Goal: Task Accomplishment & Management: Use online tool/utility

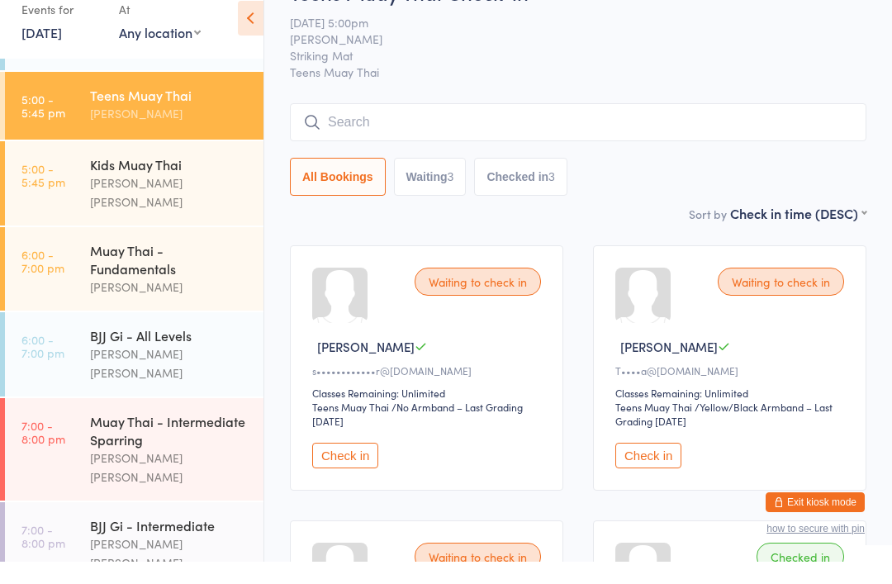
scroll to position [267, 0]
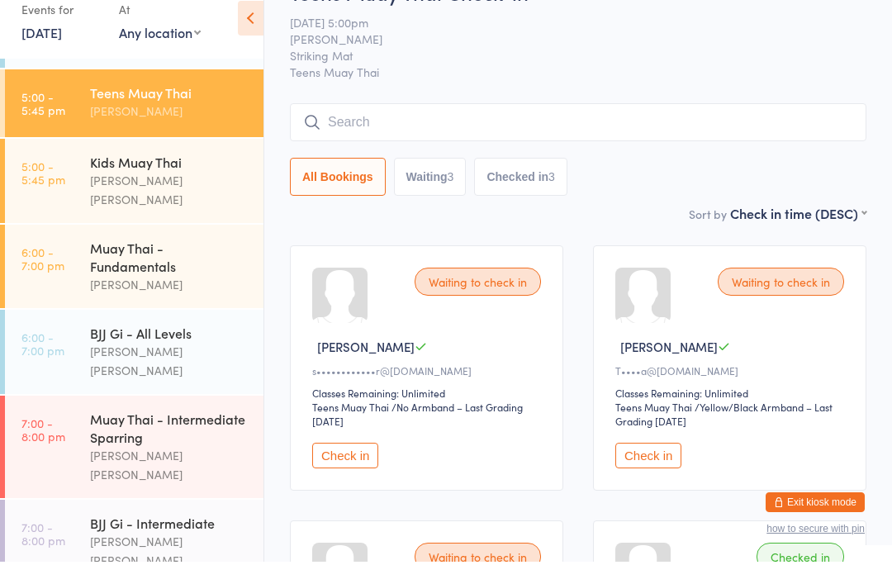
click at [100, 261] on div "Muay Thai - Fundamentals" at bounding box center [169, 279] width 159 height 36
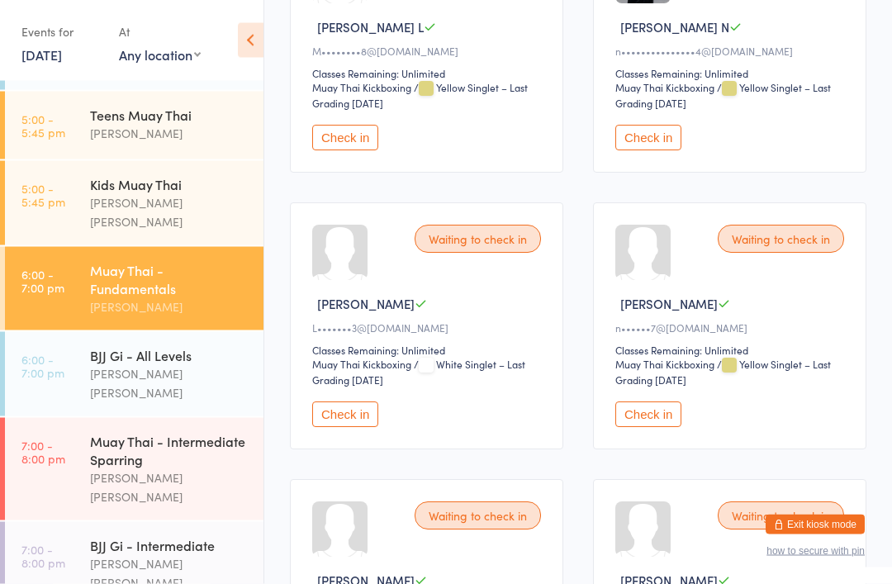
scroll to position [1748, 0]
click at [633, 427] on button "Check in" at bounding box center [648, 414] width 66 height 26
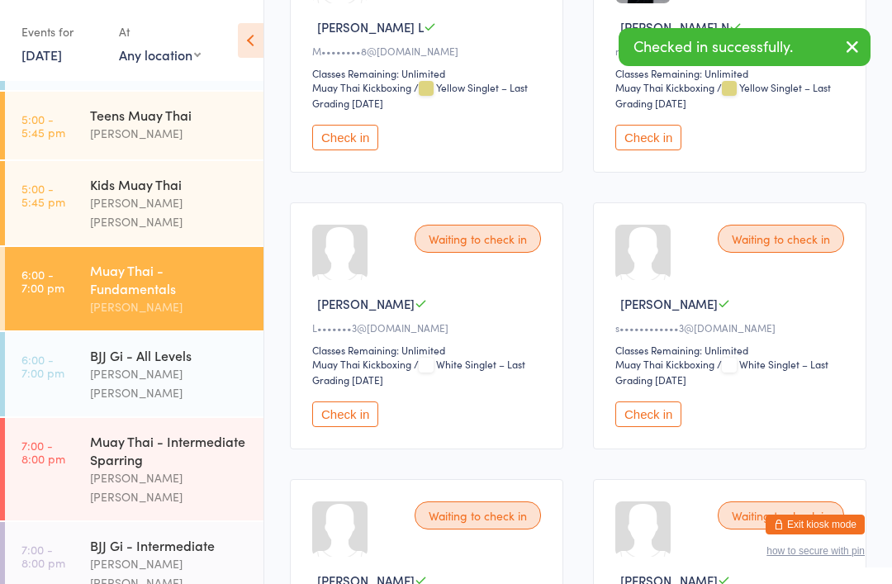
click at [148, 441] on div "Muay Thai - Intermediate Sparring" at bounding box center [169, 450] width 159 height 36
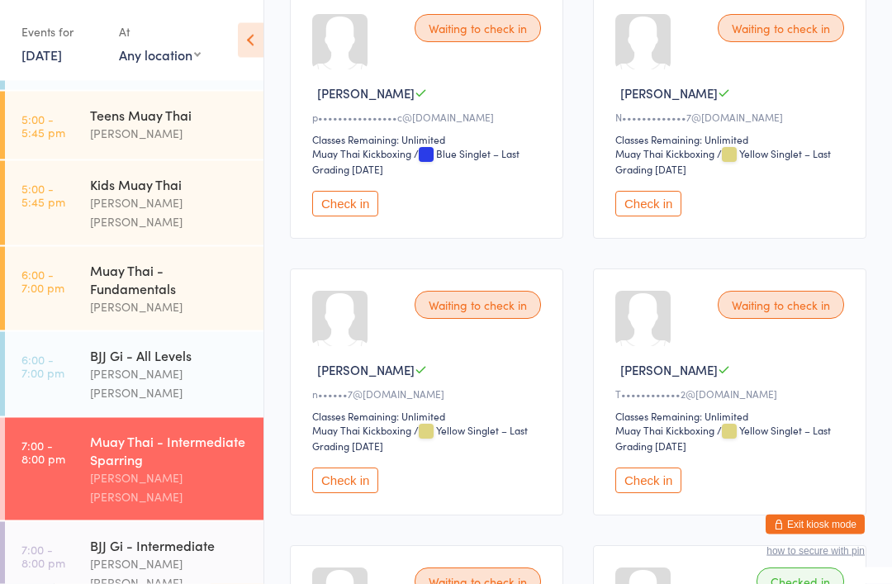
scroll to position [1682, 0]
click at [336, 493] on button "Check in" at bounding box center [345, 480] width 66 height 26
click at [153, 277] on div "Muay Thai - Fundamentals" at bounding box center [169, 279] width 159 height 36
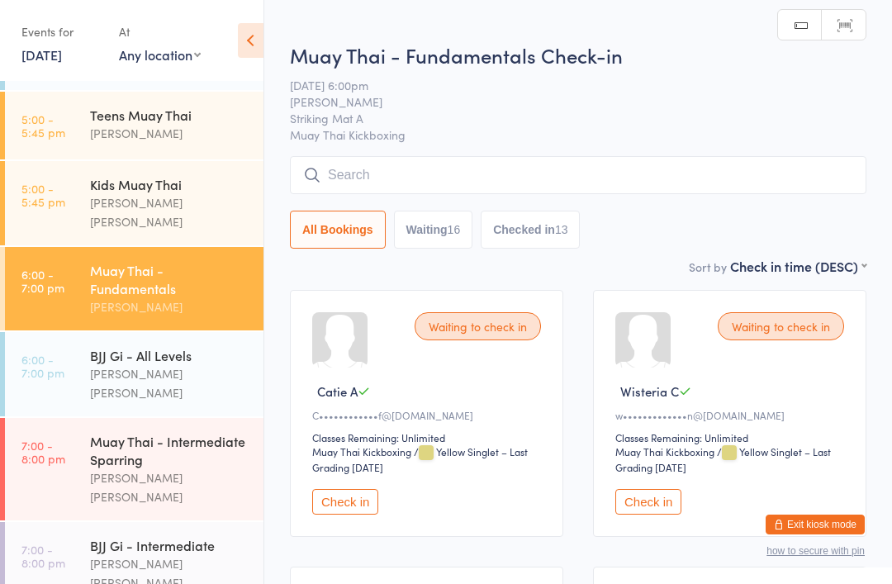
click at [491, 181] on input "search" at bounding box center [578, 175] width 576 height 38
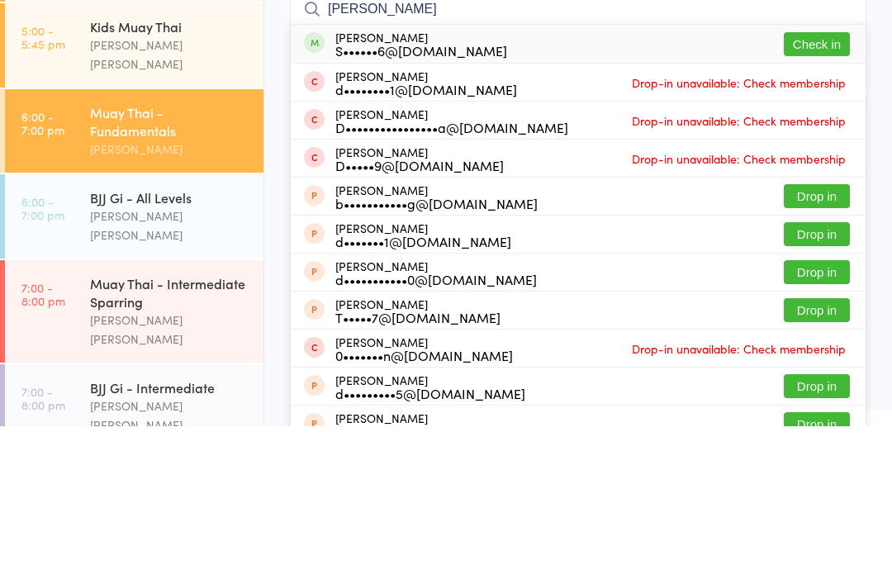
type input "[PERSON_NAME]"
click at [819, 190] on button "Check in" at bounding box center [817, 202] width 66 height 24
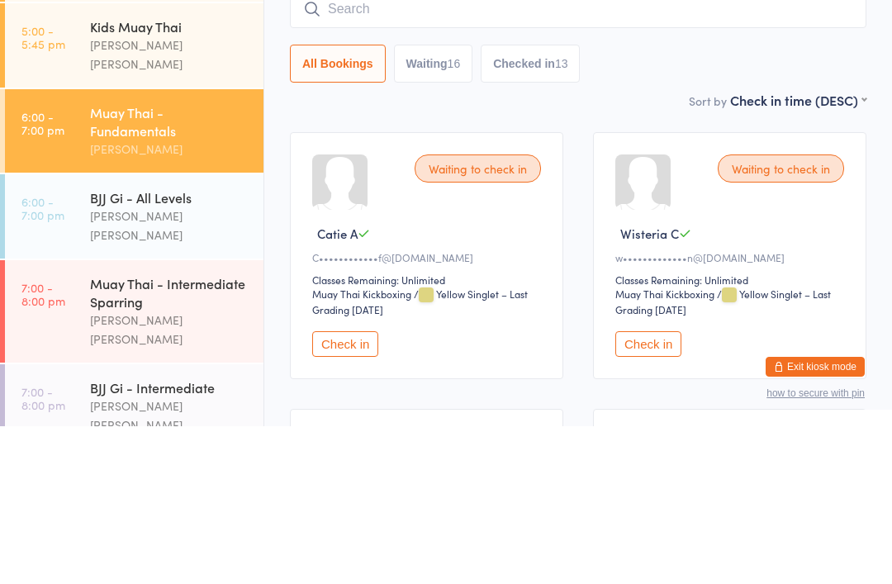
scroll to position [158, 0]
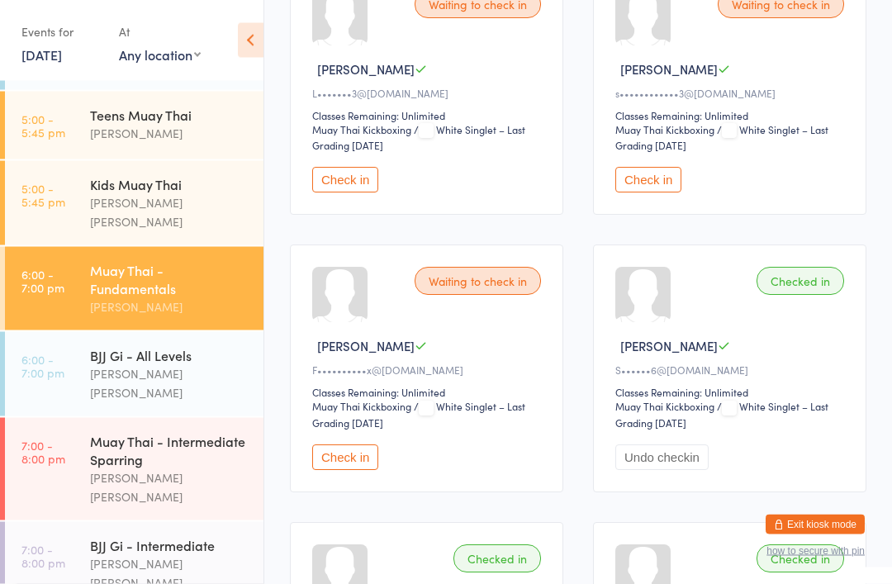
click at [660, 193] on button "Check in" at bounding box center [648, 181] width 66 height 26
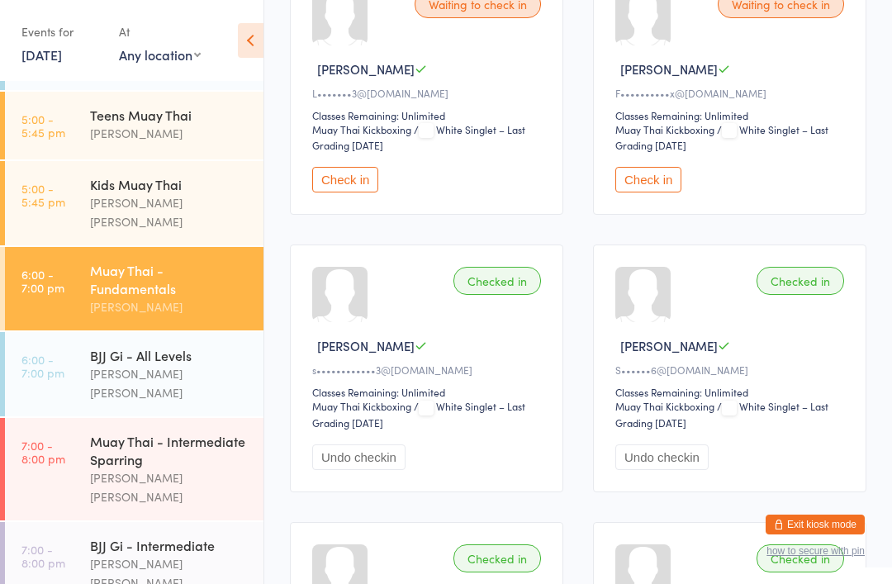
click at [353, 192] on button "Check in" at bounding box center [345, 180] width 66 height 26
click at [204, 351] on div "BJJ Gi - All Levels" at bounding box center [169, 355] width 159 height 18
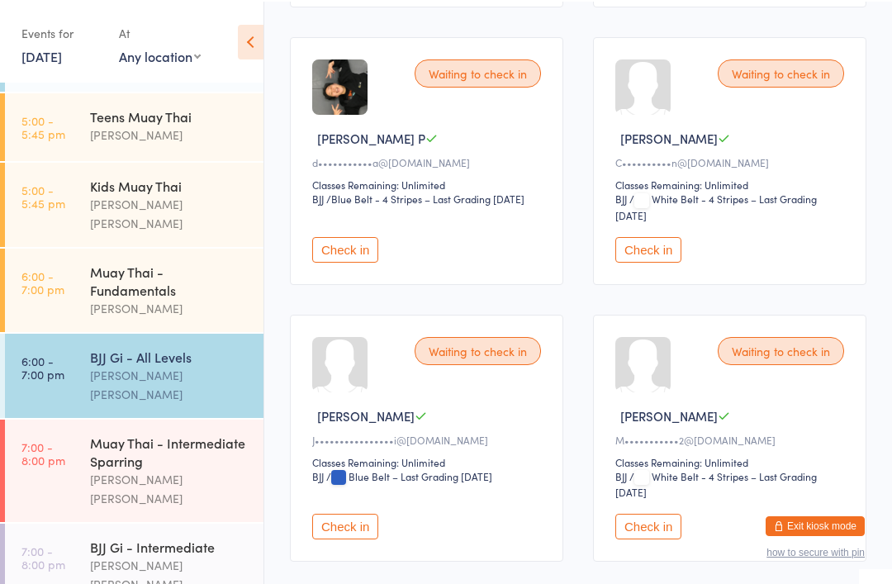
click at [664, 261] on button "Check in" at bounding box center [648, 248] width 66 height 26
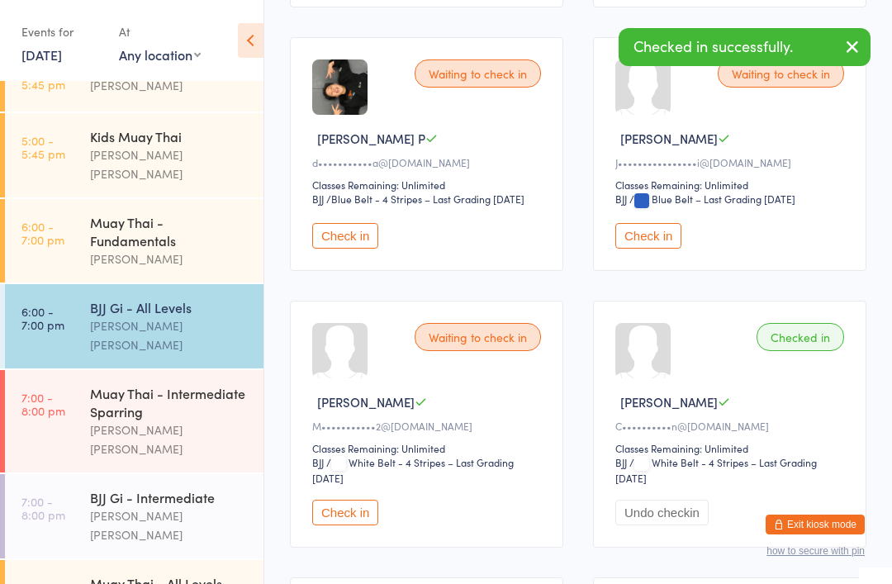
scroll to position [315, 0]
click at [168, 488] on div "BJJ Gi - Intermediate" at bounding box center [169, 497] width 159 height 18
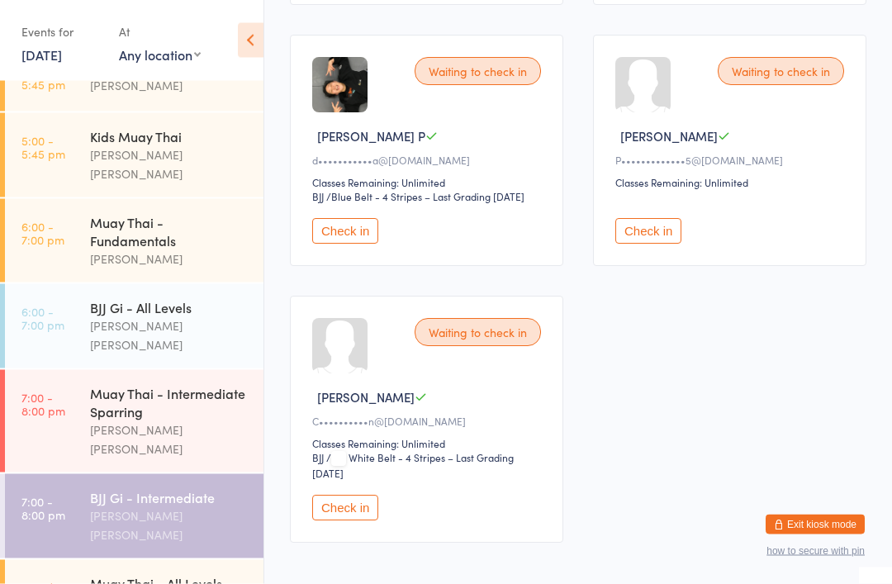
click at [353, 521] on button "Check in" at bounding box center [345, 509] width 66 height 26
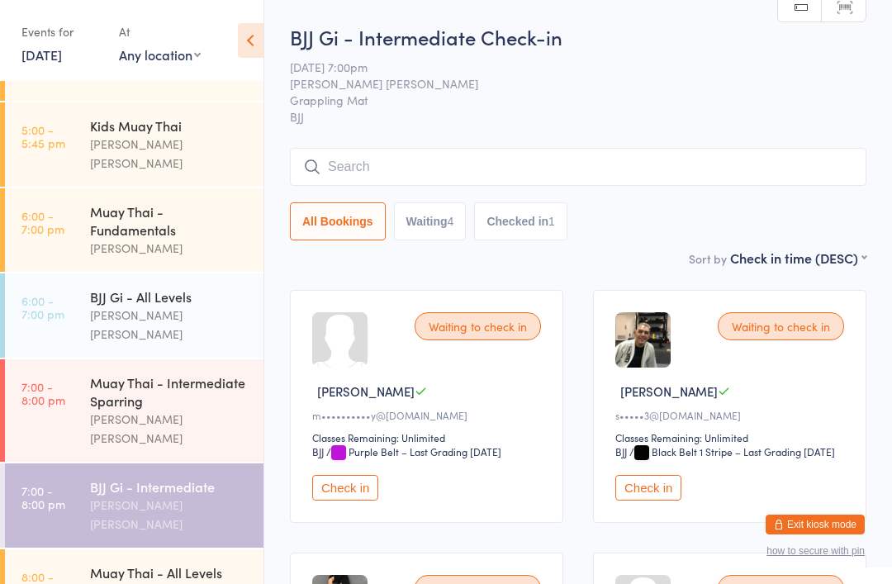
scroll to position [328, 0]
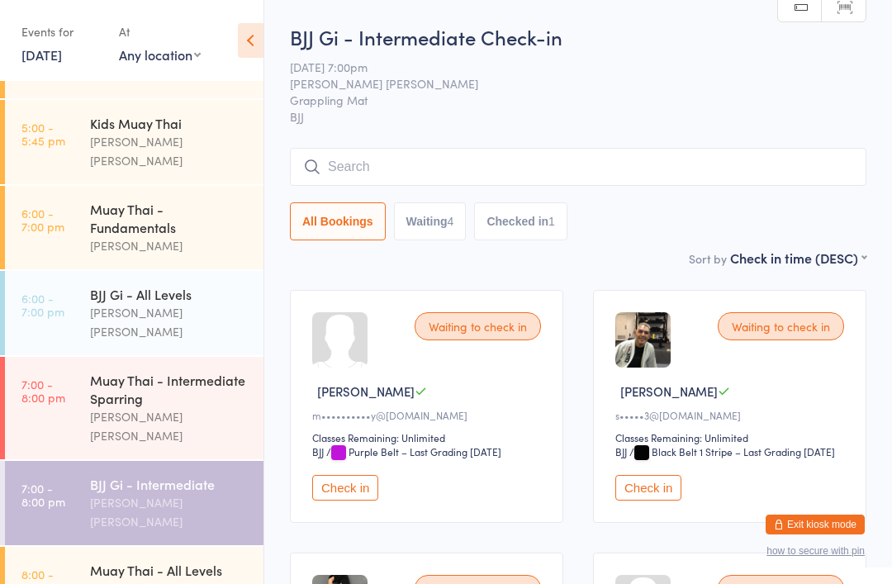
click at [180, 285] on div "BJJ Gi - All Levels" at bounding box center [169, 294] width 159 height 18
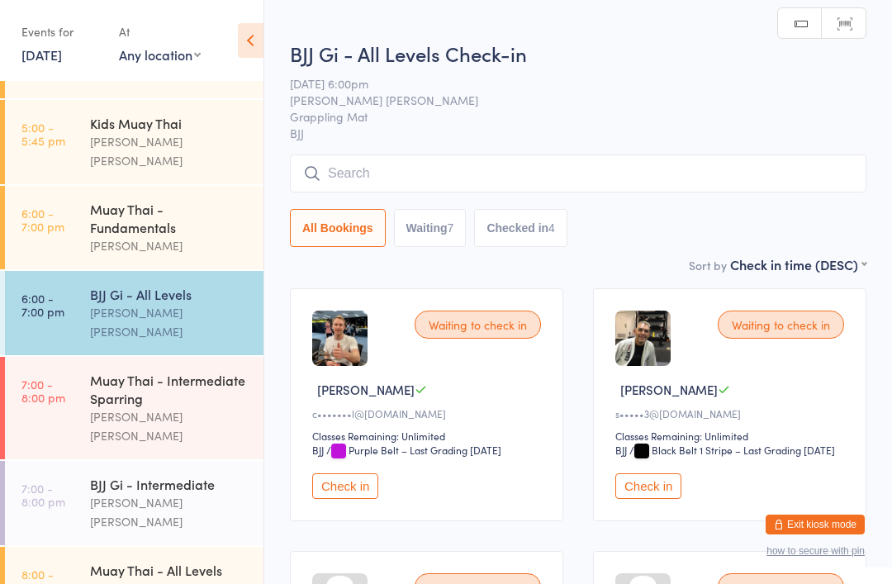
scroll to position [315, 0]
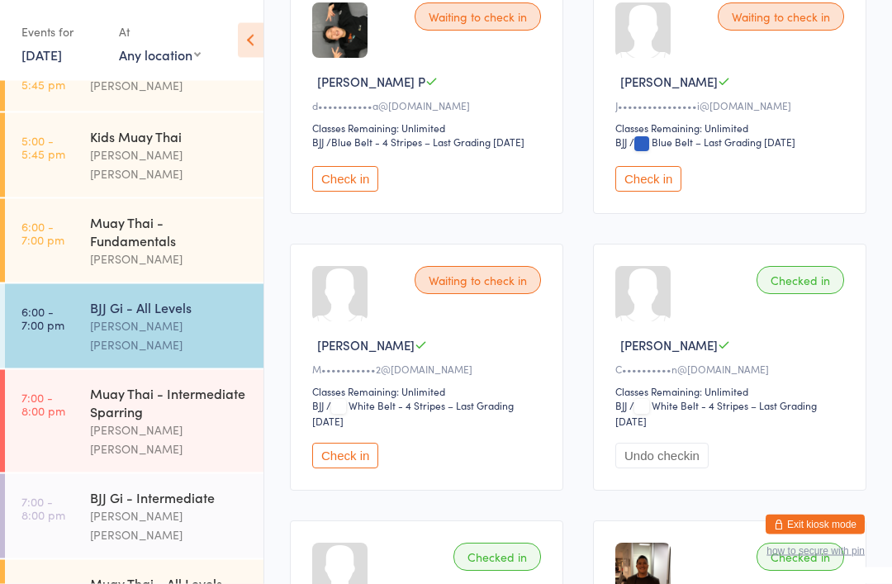
click at [348, 469] on button "Check in" at bounding box center [345, 456] width 66 height 26
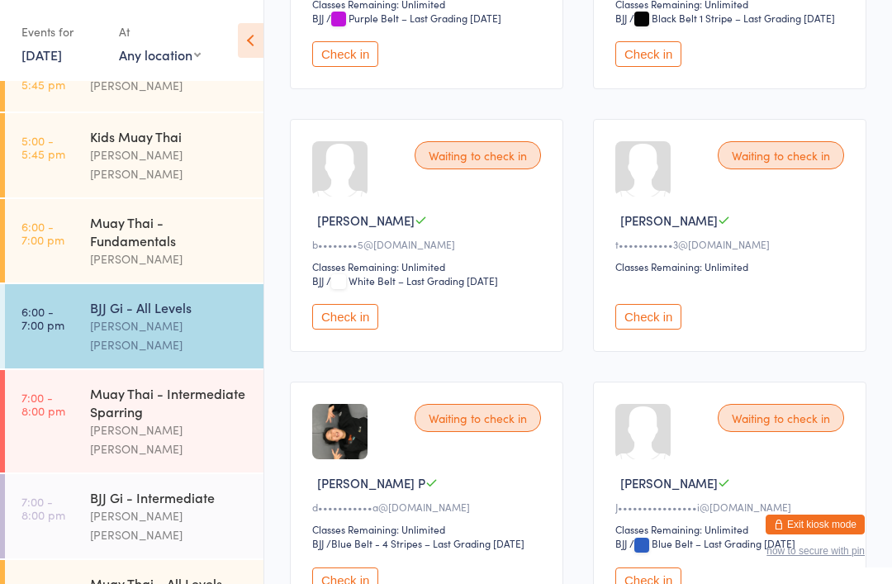
scroll to position [433, 0]
